Goal: Register for event/course

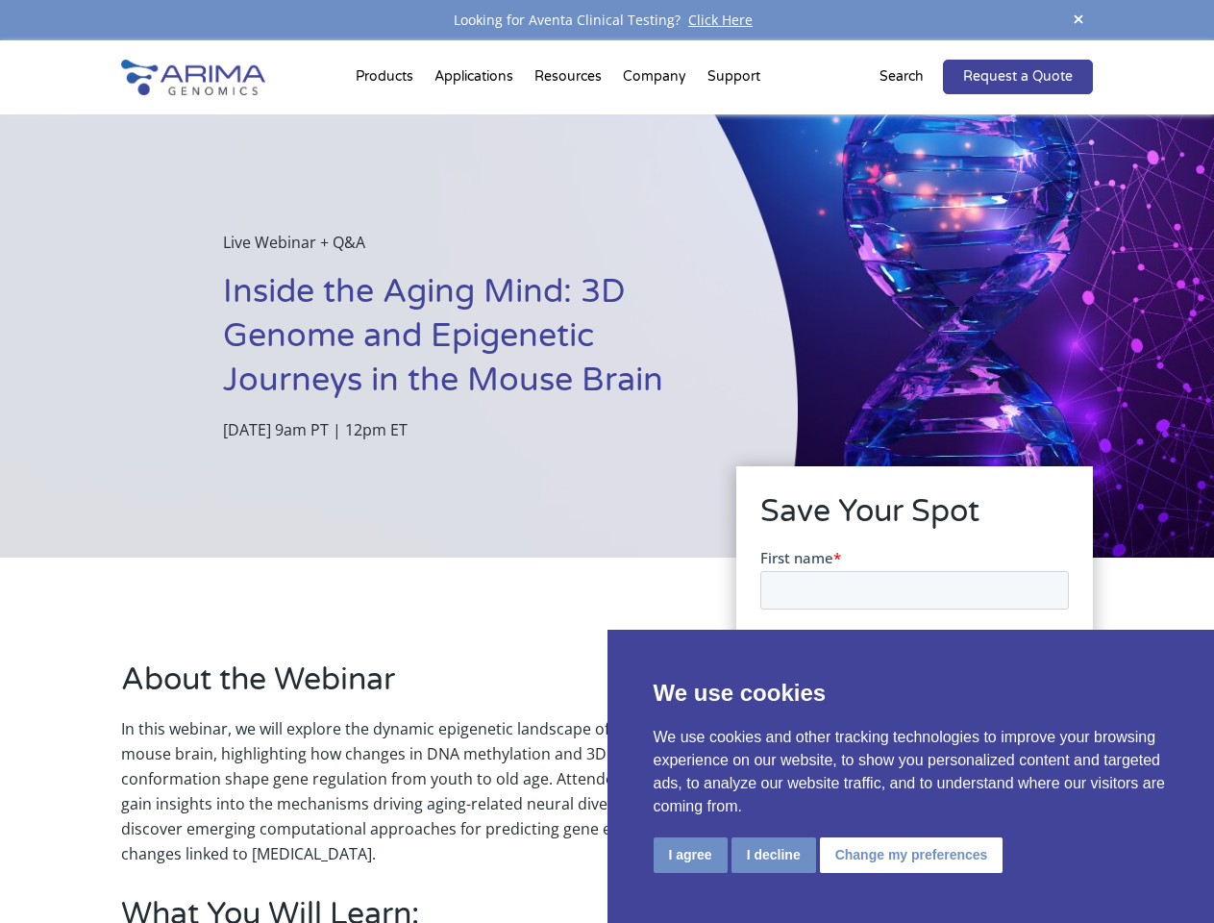
click at [607, 462] on div "Live Webinar + Q&A Inside the Aging Mind: 3D Genome and Epigenetic Journeys in …" at bounding box center [399, 335] width 798 height 443
click at [690, 855] on button "I agree" at bounding box center [691, 855] width 74 height 36
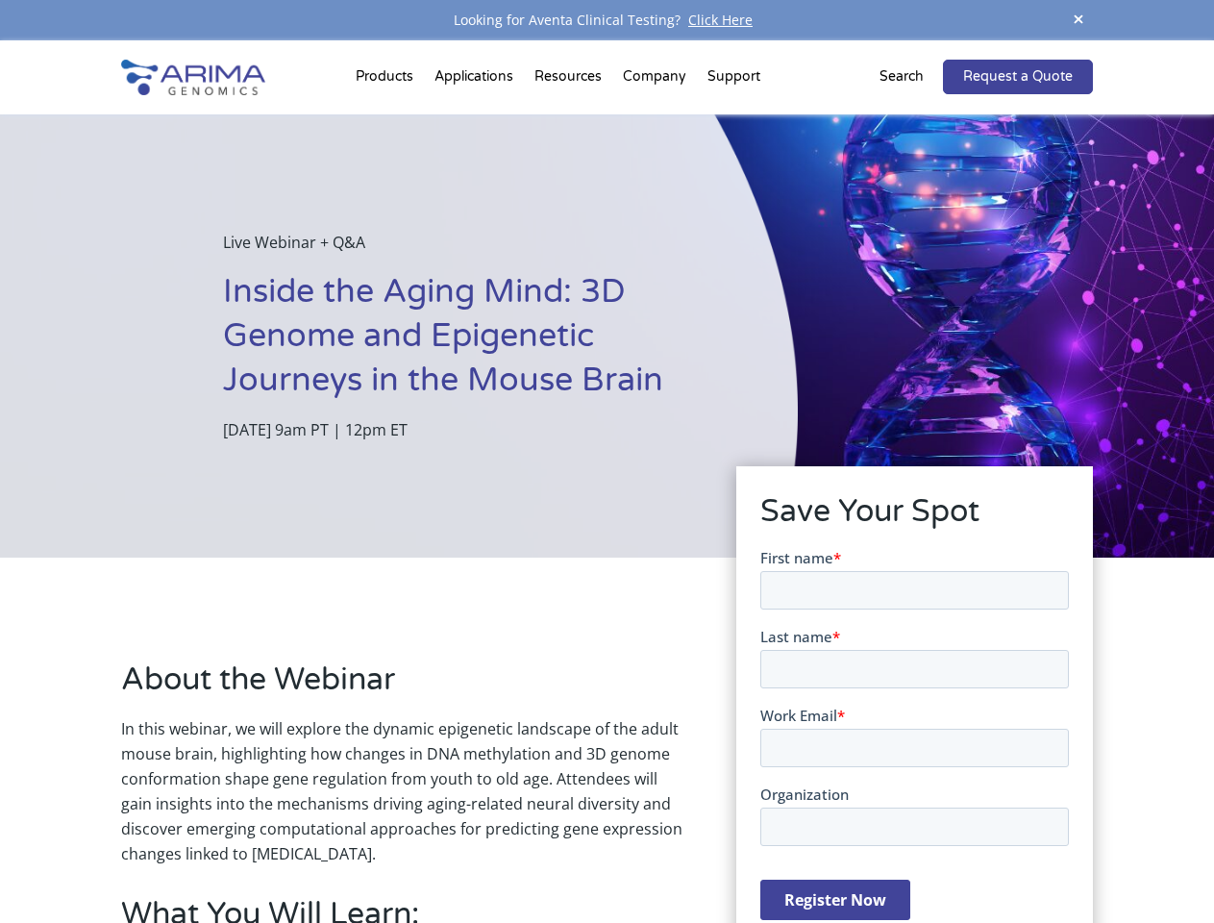
click at [772, 854] on form "First name * Last name * Work Email * Organization Register Now" at bounding box center [914, 741] width 309 height 388
click at [908, 854] on form "First name * Last name * Work Email * Organization Register Now" at bounding box center [914, 741] width 309 height 388
click at [1079, 20] on span at bounding box center [1078, 21] width 29 height 26
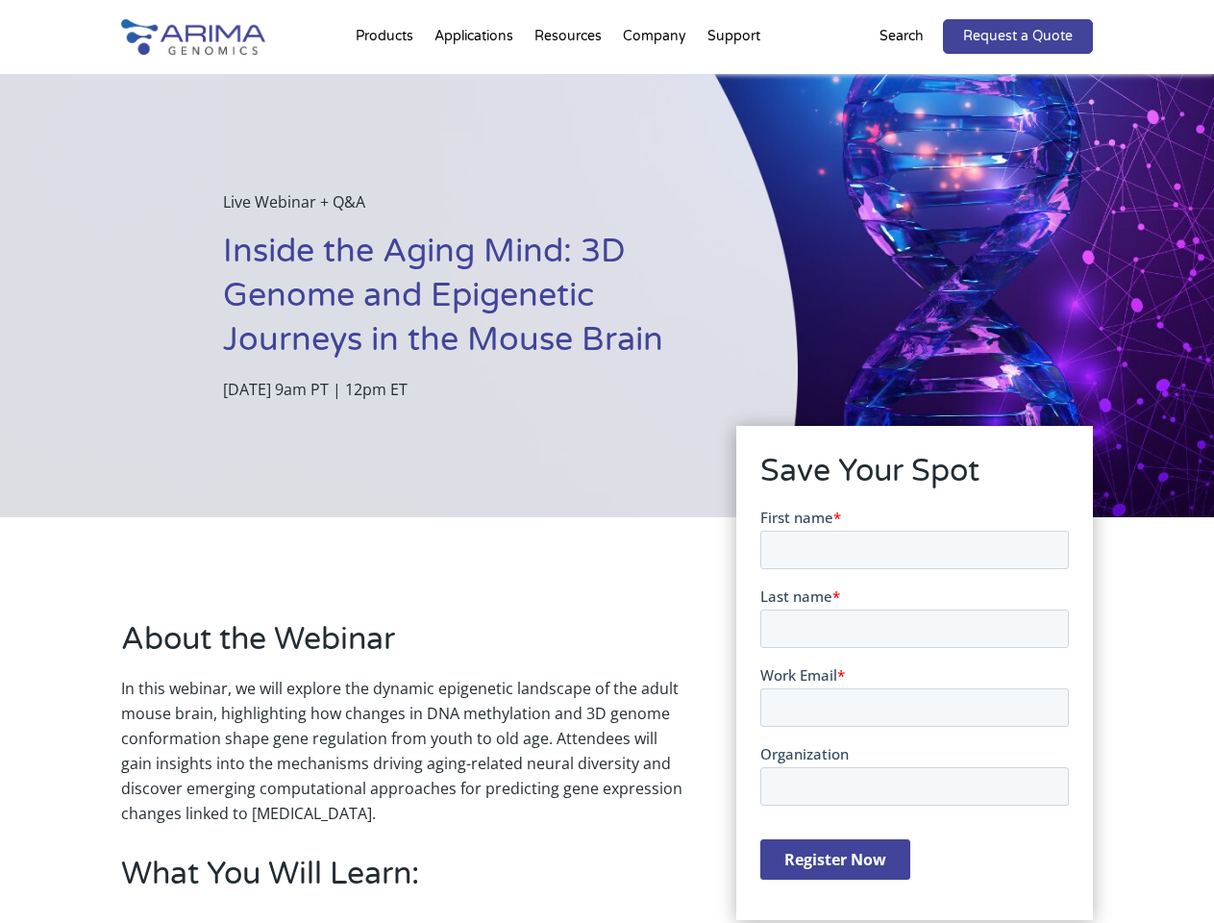
click at [607, 482] on div "Live Webinar + Q&A Inside the Aging Mind: 3D Genome and Epigenetic Journeys in …" at bounding box center [399, 295] width 798 height 443
click at [387, 81] on div "Live Webinar + Q&A Inside the Aging Mind: 3D Genome and Epigenetic Journeys in …" at bounding box center [399, 295] width 798 height 443
click at [570, 81] on div "Live Webinar + Q&A Inside the Aging Mind: 3D Genome and Epigenetic Journeys in …" at bounding box center [399, 295] width 798 height 443
click at [656, 81] on div "Live Webinar + Q&A Inside the Aging Mind: 3D Genome and Epigenetic Journeys in …" at bounding box center [399, 295] width 798 height 443
click at [734, 81] on div "Live Webinar + Q&A Inside the Aging Mind: 3D Genome and Epigenetic Journeys in …" at bounding box center [399, 295] width 798 height 443
